Goal: Communication & Community: Share content

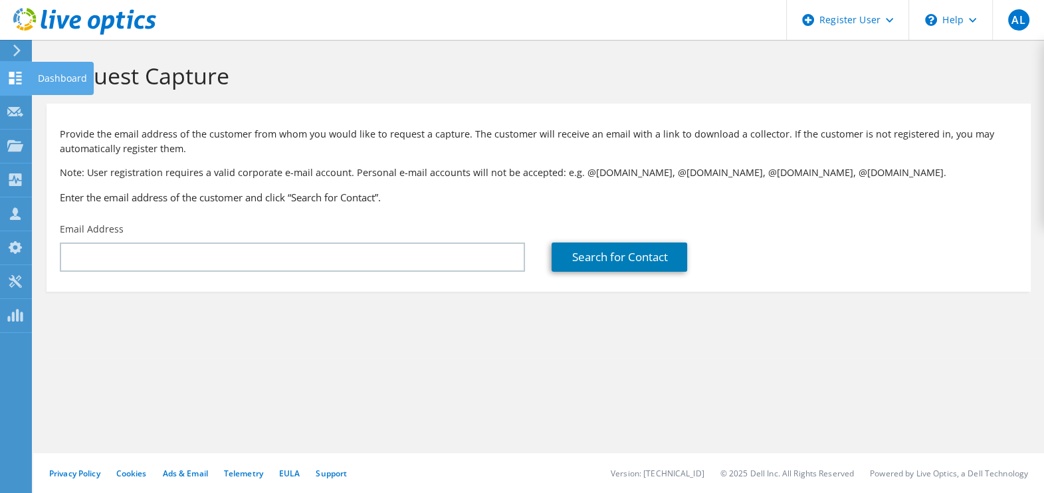
click at [21, 74] on icon at bounding box center [15, 78] width 16 height 13
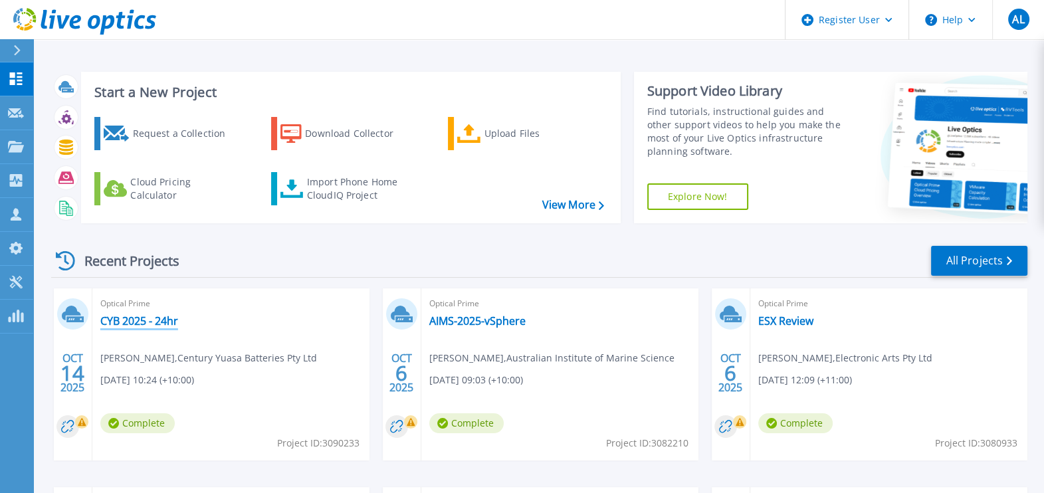
click at [162, 316] on link "CYB 2025 - 24hr" at bounding box center [139, 320] width 78 height 13
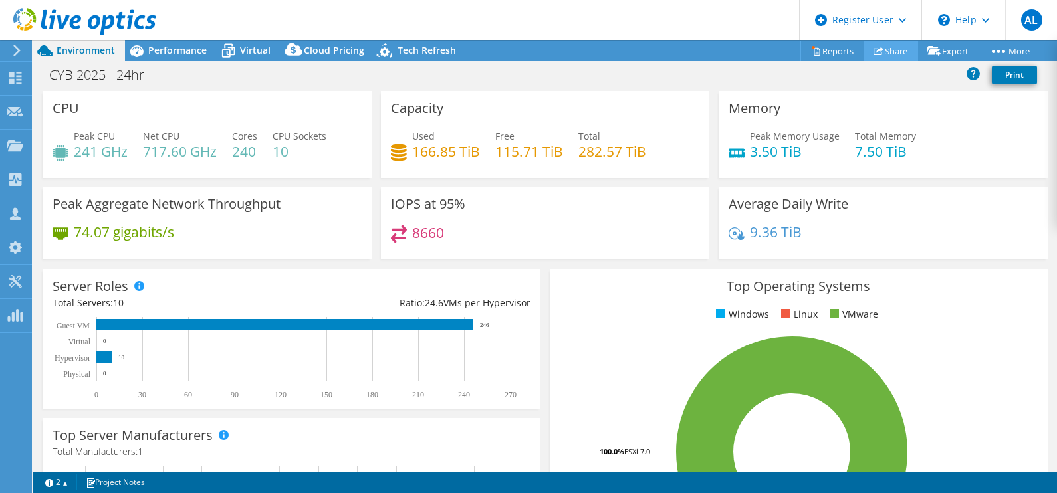
click at [886, 54] on link "Share" at bounding box center [890, 51] width 54 height 21
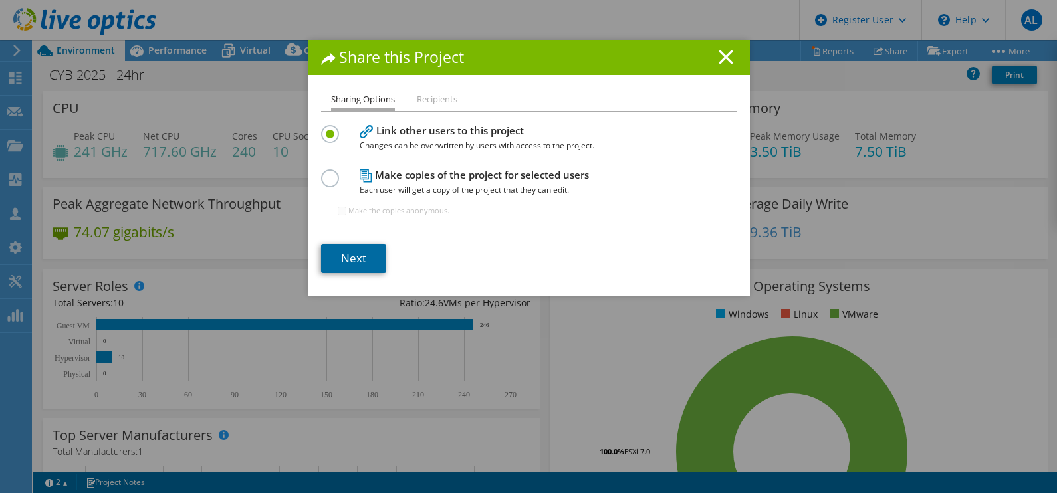
click at [344, 261] on link "Next" at bounding box center [353, 258] width 65 height 29
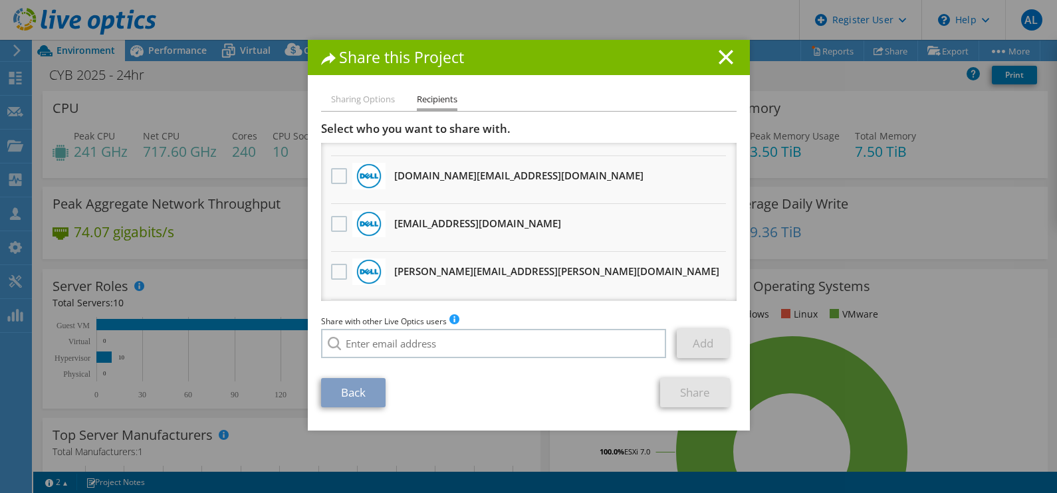
scroll to position [165, 0]
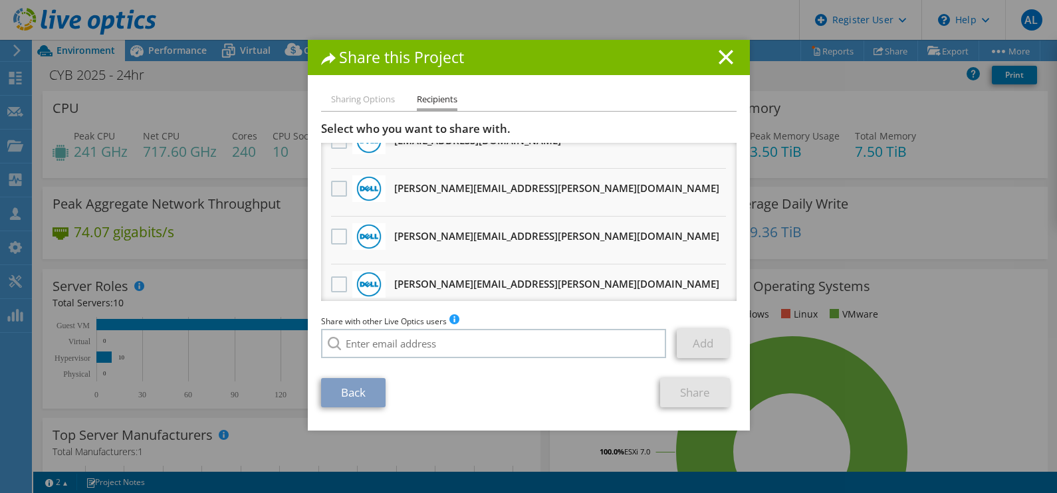
click at [331, 186] on label at bounding box center [340, 189] width 19 height 16
click at [0, 0] on input "checkbox" at bounding box center [0, 0] width 0 height 0
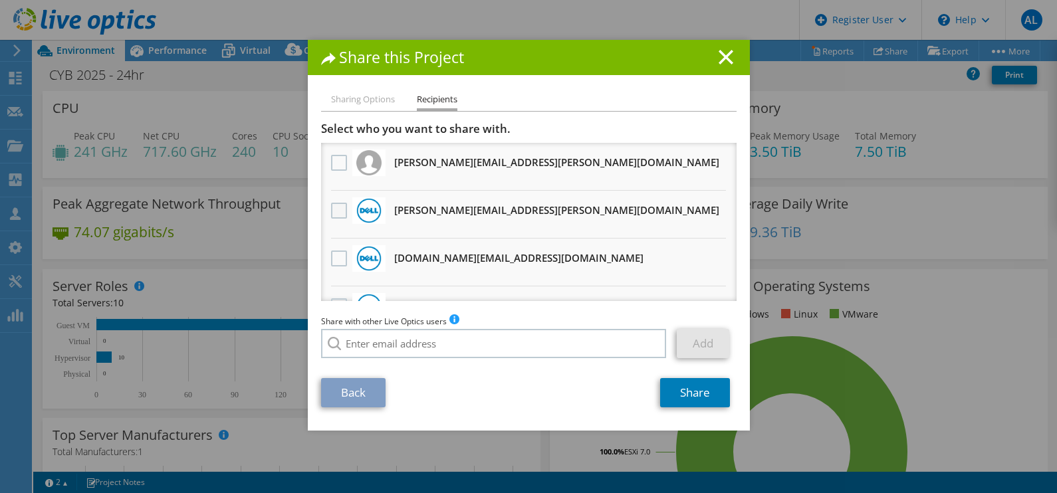
click at [336, 213] on label at bounding box center [340, 211] width 19 height 16
click at [0, 0] on input "checkbox" at bounding box center [0, 0] width 0 height 0
click at [331, 255] on label at bounding box center [340, 259] width 19 height 16
click at [0, 0] on input "checkbox" at bounding box center [0, 0] width 0 height 0
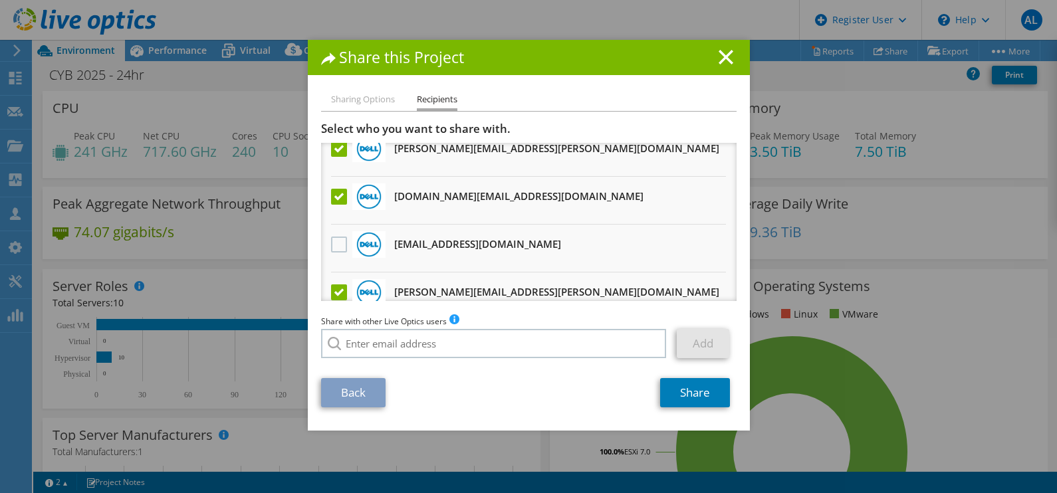
scroll to position [82, 0]
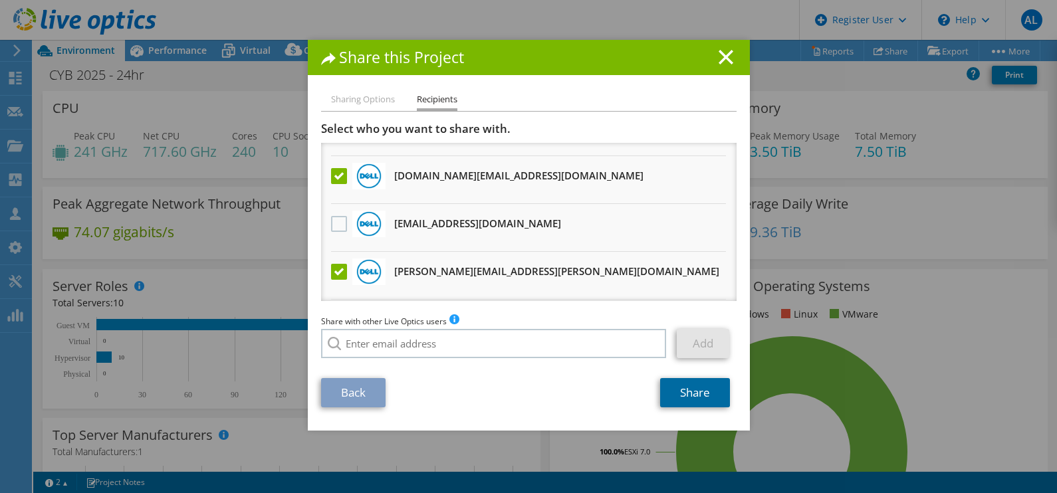
click at [671, 388] on link "Share" at bounding box center [695, 392] width 70 height 29
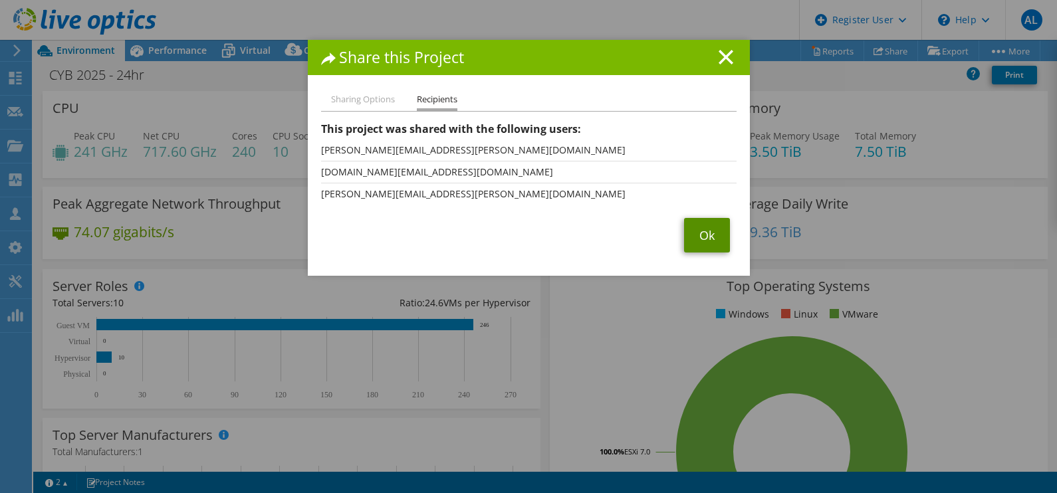
click at [708, 238] on link "Ok" at bounding box center [707, 235] width 46 height 35
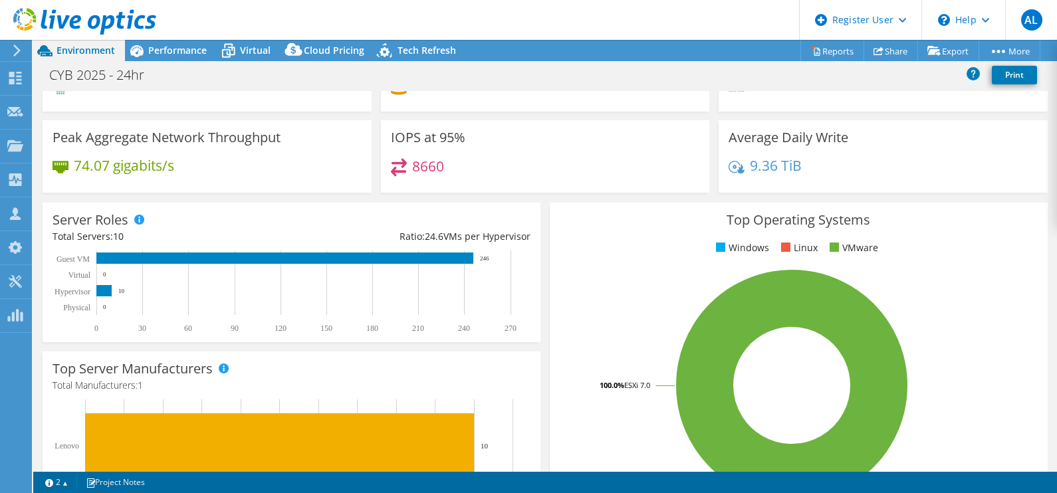
scroll to position [0, 0]
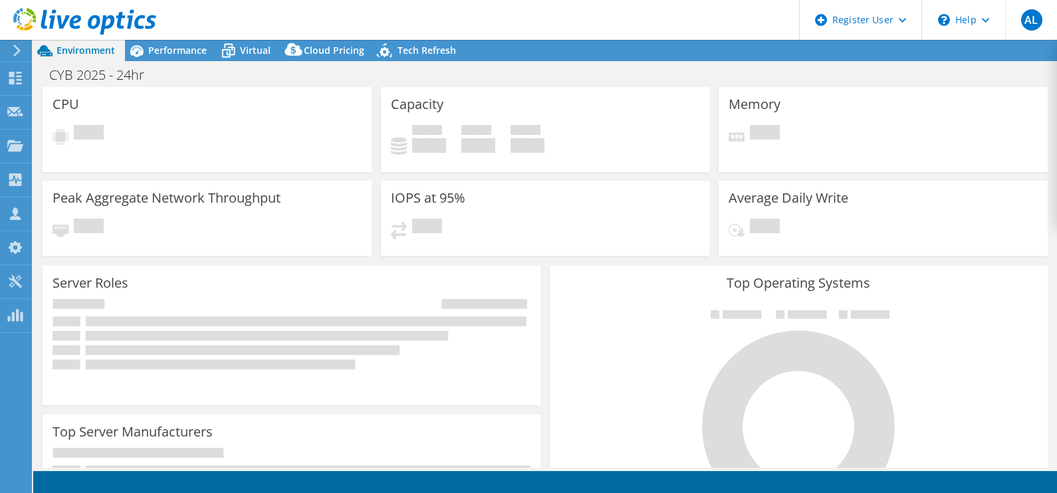
select select "USD"
